Goal: Navigation & Orientation: Find specific page/section

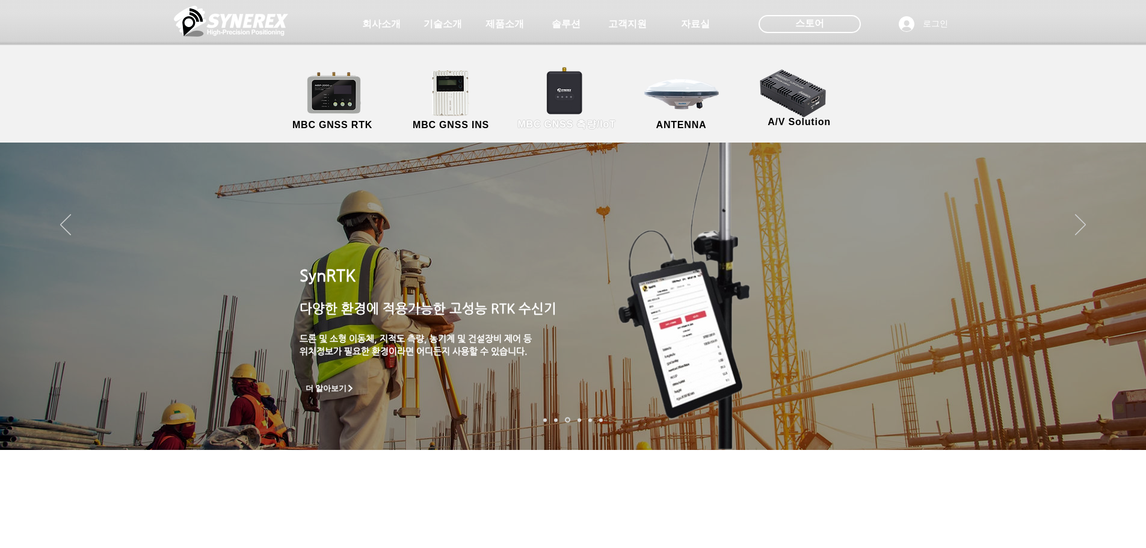
click at [559, 89] on link "MBC GNSS 측량/IoT" at bounding box center [566, 100] width 117 height 63
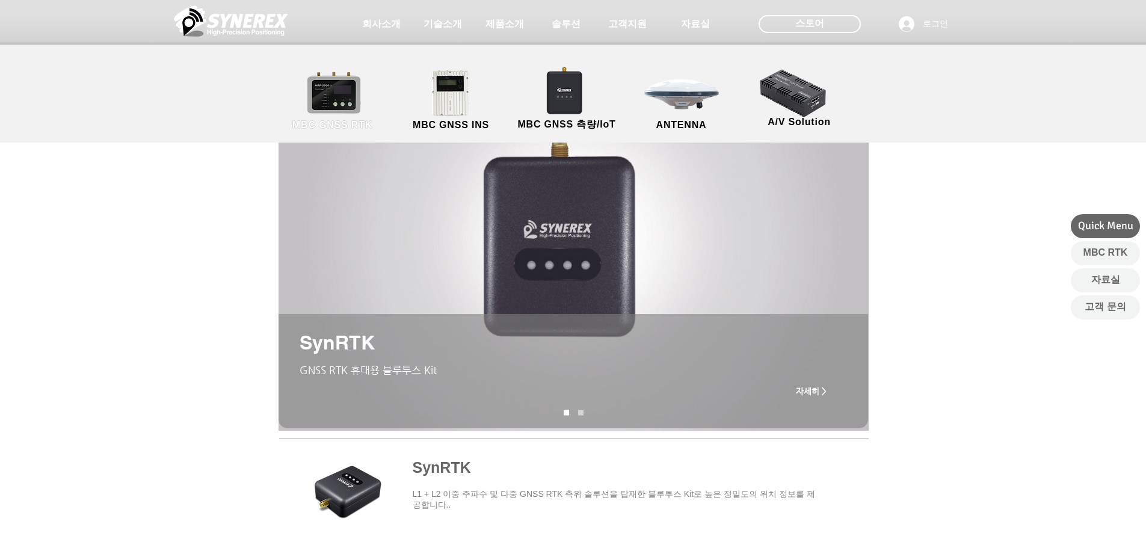
click at [384, 100] on link "MBC GNSS RTK" at bounding box center [332, 100] width 108 height 63
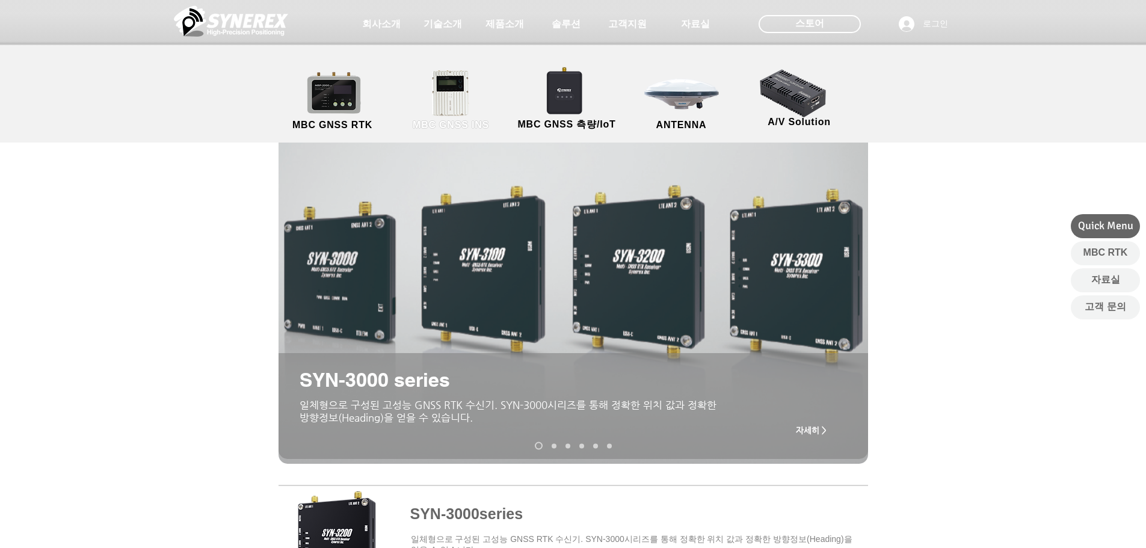
click at [457, 97] on link "MBC GNSS INS" at bounding box center [451, 100] width 108 height 63
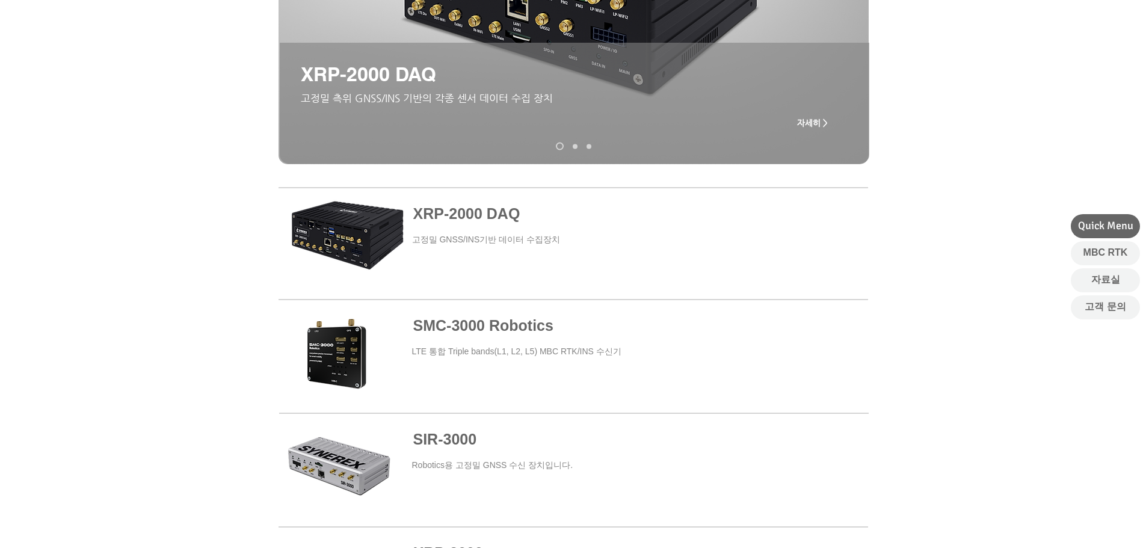
scroll to position [361, 0]
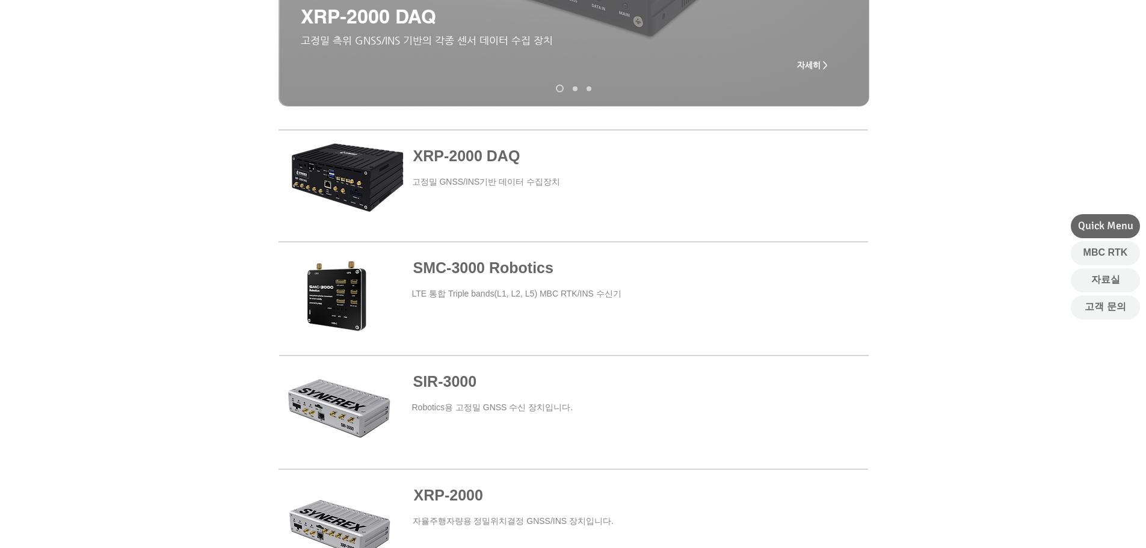
click at [349, 284] on span at bounding box center [573, 298] width 589 height 109
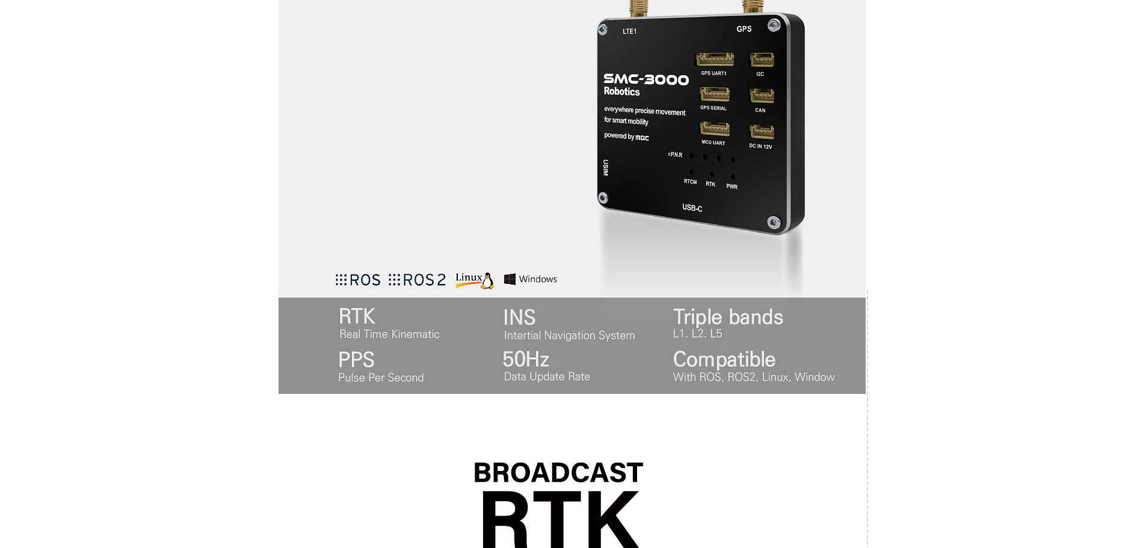
scroll to position [541, 0]
